Goal: Information Seeking & Learning: Learn about a topic

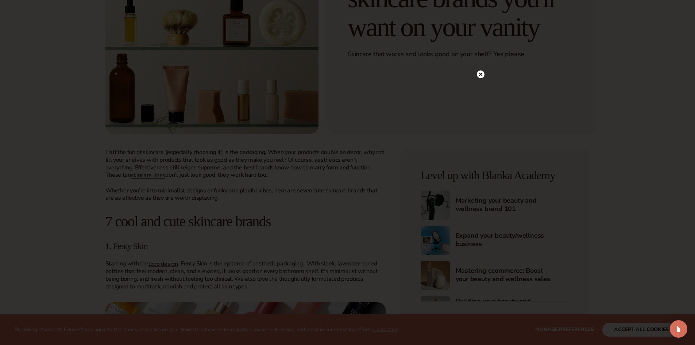
scroll to position [255, 0]
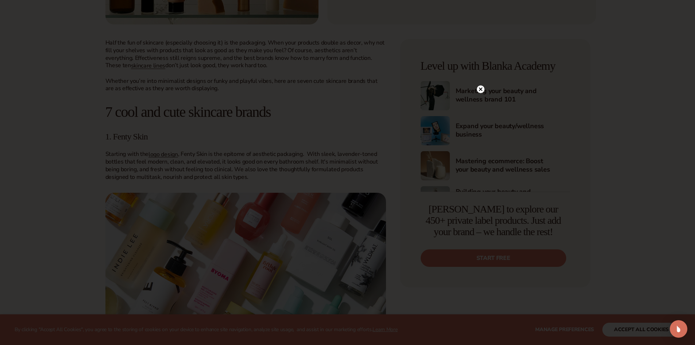
click at [479, 90] on circle at bounding box center [481, 89] width 8 height 8
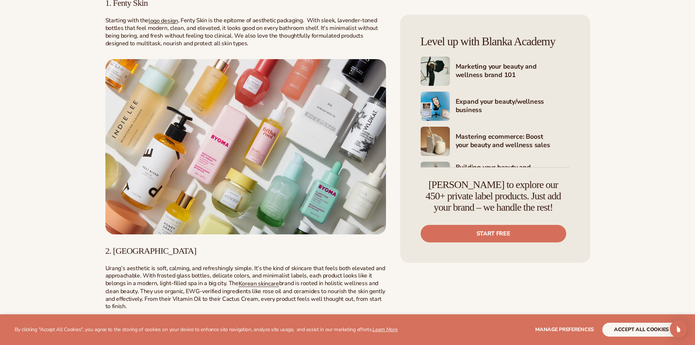
scroll to position [401, 0]
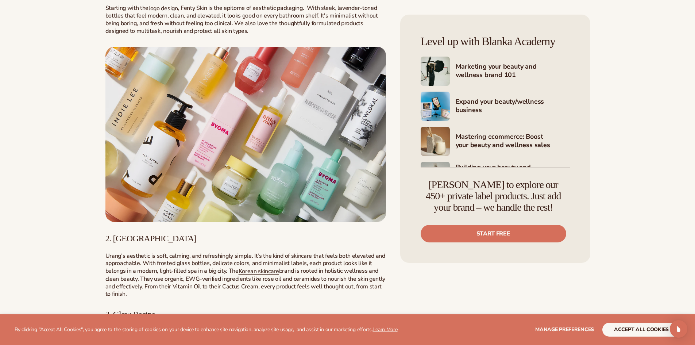
drag, startPoint x: 313, startPoint y: 223, endPoint x: 195, endPoint y: 262, distance: 124.1
click at [195, 262] on span "Urang’s aesthetic is soft, calming, and refreshingly simple. It’s the kind of s…" at bounding box center [245, 263] width 280 height 23
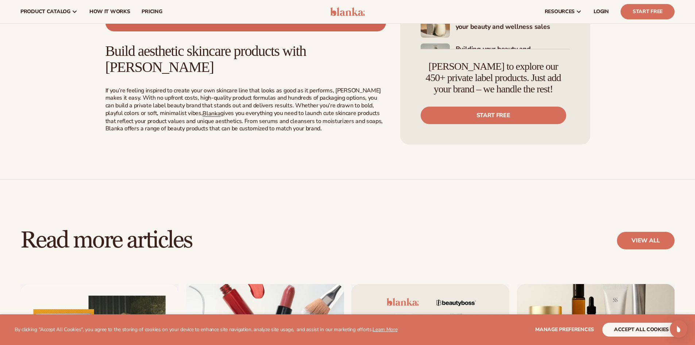
scroll to position [1277, 0]
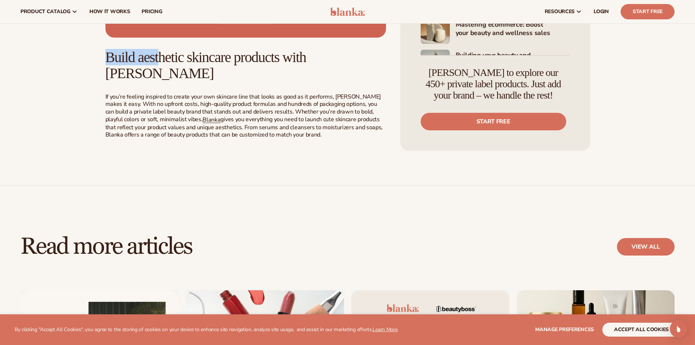
drag, startPoint x: 109, startPoint y: 55, endPoint x: 163, endPoint y: 61, distance: 54.7
click at [163, 61] on h2 "Build aesthetic skincare products with [PERSON_NAME]" at bounding box center [245, 65] width 280 height 32
click at [154, 93] on p "If you’re feeling inspired to create your own skincare line that looks as good …" at bounding box center [245, 116] width 280 height 46
drag, startPoint x: 125, startPoint y: 80, endPoint x: 240, endPoint y: 82, distance: 114.5
click at [240, 93] on p "If you’re feeling inspired to create your own skincare line that looks as good …" at bounding box center [245, 116] width 280 height 46
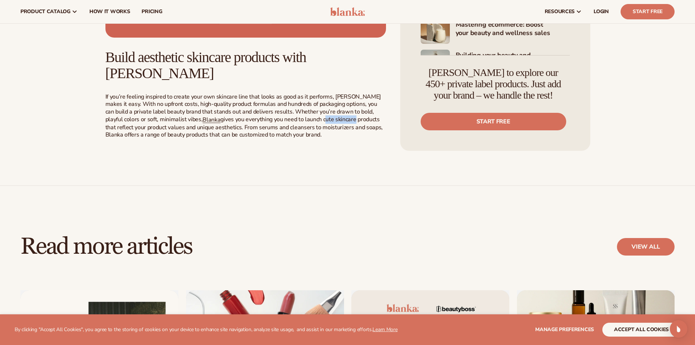
drag, startPoint x: 282, startPoint y: 103, endPoint x: 314, endPoint y: 103, distance: 31.4
click at [314, 103] on p "If you’re feeling inspired to create your own skincare line that looks as good …" at bounding box center [245, 116] width 280 height 46
click at [229, 121] on p "If you’re feeling inspired to create your own skincare line that looks as good …" at bounding box center [245, 116] width 280 height 46
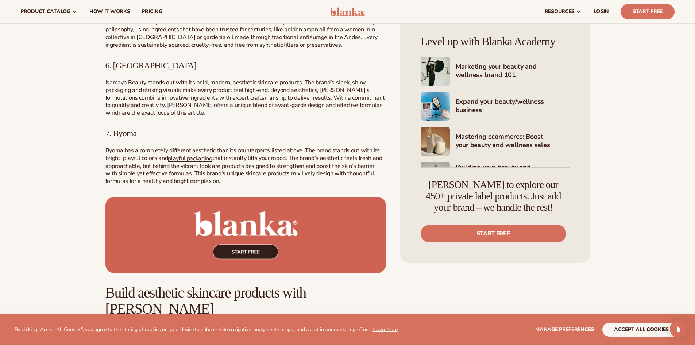
scroll to position [1021, 0]
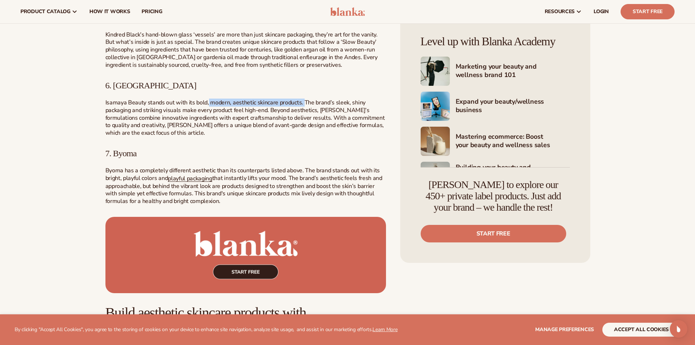
drag, startPoint x: 208, startPoint y: 102, endPoint x: 303, endPoint y: 100, distance: 94.9
click at [303, 100] on span "Isamaya Beauty stands out with its bold, modern, aesthetic skincare products. T…" at bounding box center [244, 117] width 279 height 38
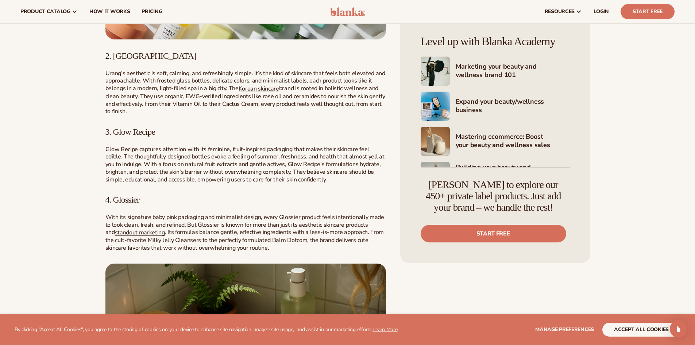
scroll to position [511, 0]
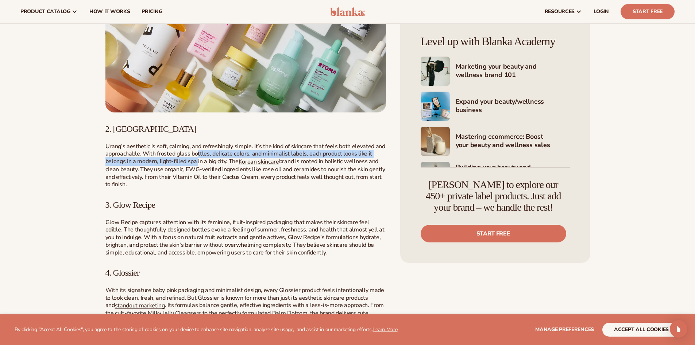
click at [198, 159] on span "Urang’s aesthetic is soft, calming, and refreshingly simple. It’s the kind of s…" at bounding box center [245, 153] width 280 height 23
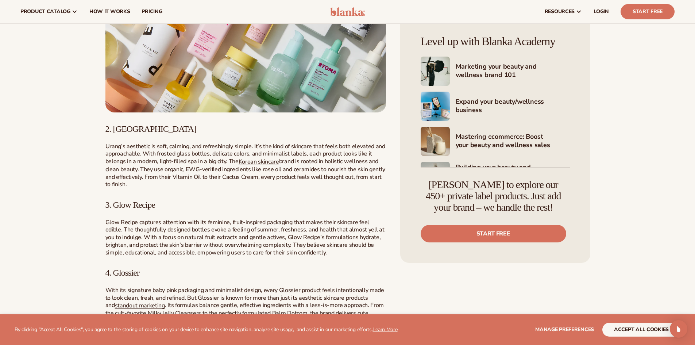
click at [196, 166] on span "brand is rooted in holistic wellness and clean beauty. They use organic, EWG-ve…" at bounding box center [245, 172] width 280 height 31
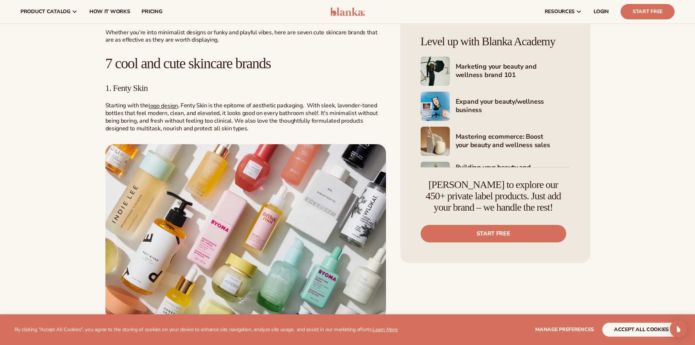
scroll to position [292, 0]
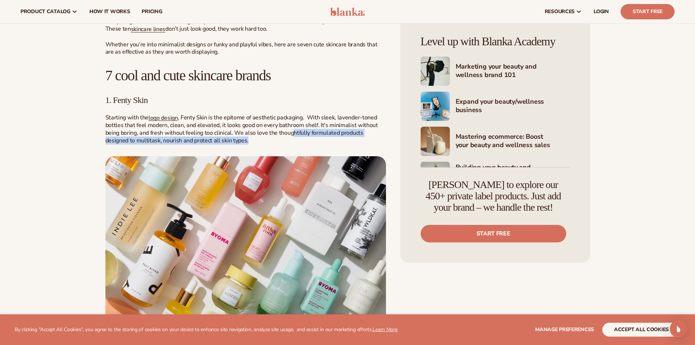
drag, startPoint x: 293, startPoint y: 134, endPoint x: 293, endPoint y: 141, distance: 6.6
click at [293, 141] on p "Starting with the logo design , Fenty Skin is the epitome of aesthetic packagin…" at bounding box center [245, 129] width 280 height 31
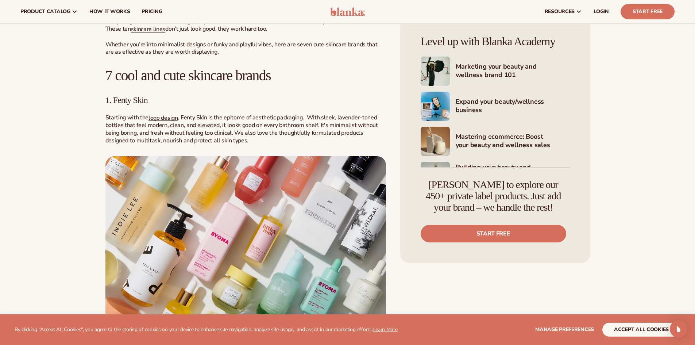
click at [236, 132] on span ", Fenty Skin is the epitome of aesthetic packaging. With sleek, lavender-toned …" at bounding box center [241, 128] width 272 height 31
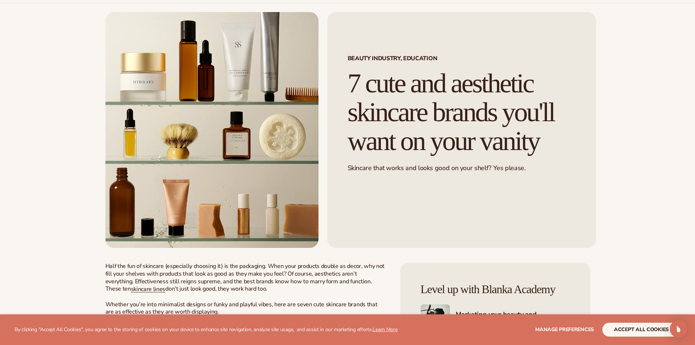
scroll to position [0, 0]
